Goal: Transaction & Acquisition: Book appointment/travel/reservation

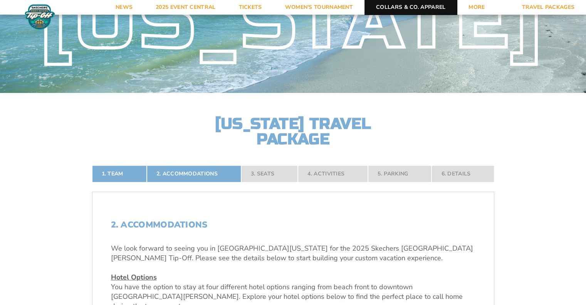
scroll to position [39, 0]
